Goal: Task Accomplishment & Management: Use online tool/utility

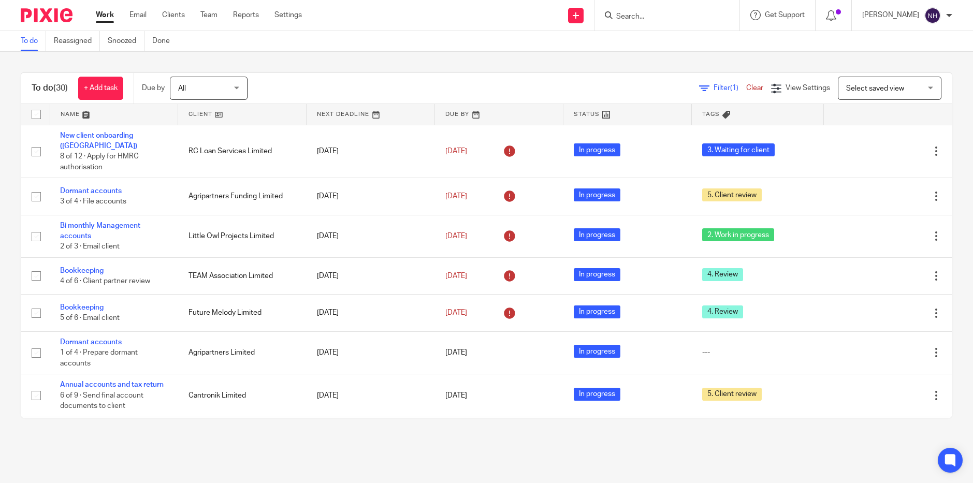
click at [665, 16] on input "Search" at bounding box center [661, 16] width 93 height 9
type input "warren"
click at [678, 47] on link at bounding box center [707, 45] width 188 height 24
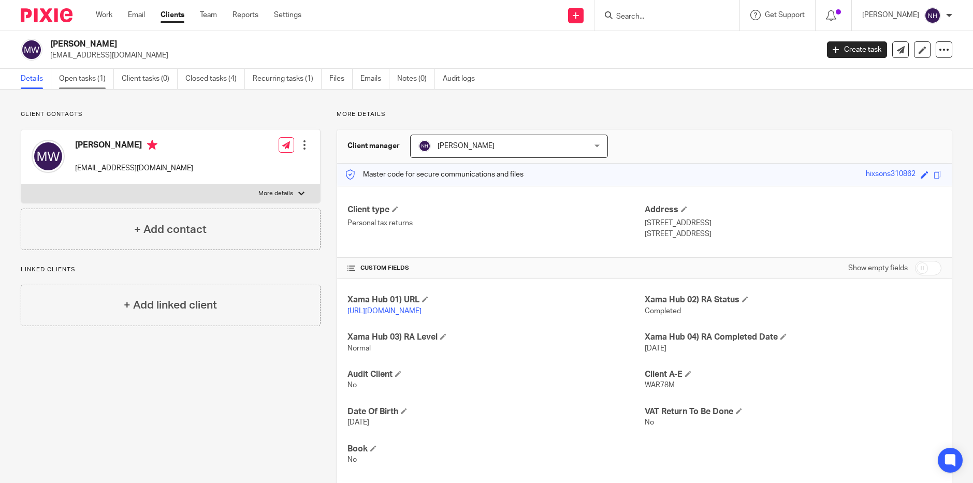
click at [66, 80] on link "Open tasks (1)" at bounding box center [86, 79] width 55 height 20
click at [85, 79] on link "Open tasks (1)" at bounding box center [86, 79] width 55 height 20
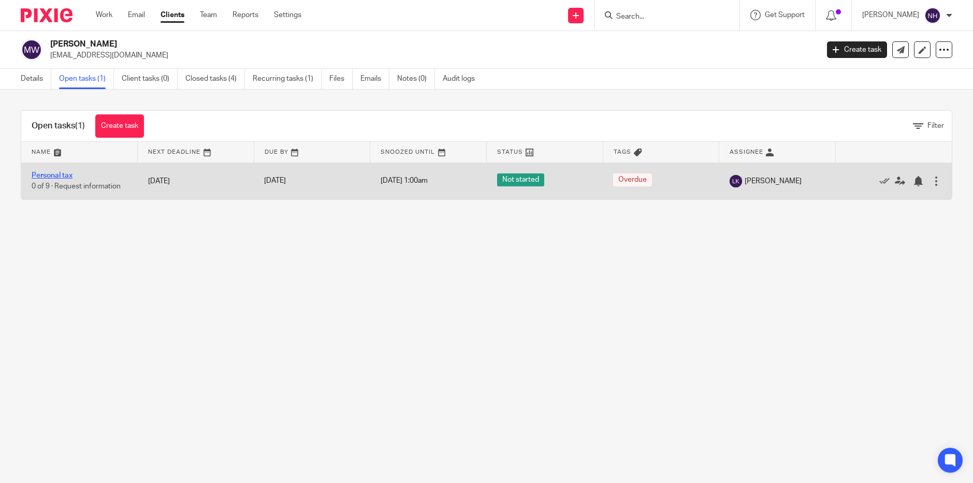
click at [66, 173] on link "Personal tax" at bounding box center [52, 175] width 41 height 7
